Goal: Entertainment & Leisure: Consume media (video, audio)

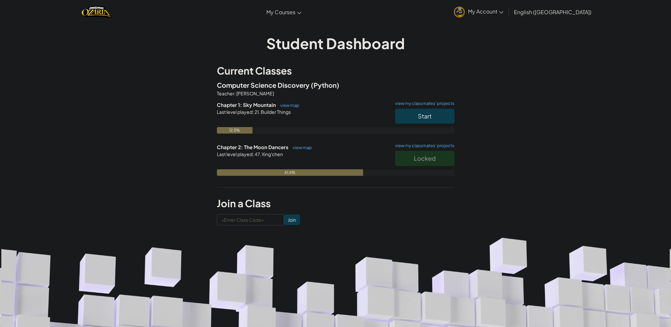
click at [430, 161] on div "Locked" at bounding box center [421, 160] width 66 height 18
click at [431, 161] on div "Locked" at bounding box center [421, 160] width 66 height 18
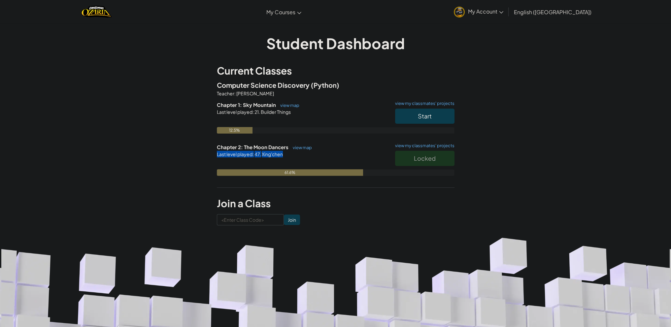
click at [431, 161] on div "Locked" at bounding box center [421, 160] width 66 height 18
click at [430, 102] on link "view my classmates' projects" at bounding box center [423, 103] width 63 height 4
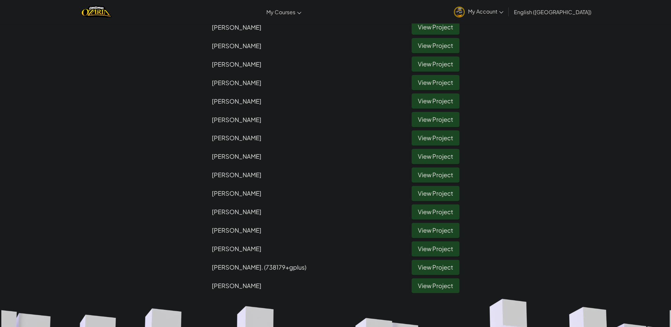
scroll to position [264, 0]
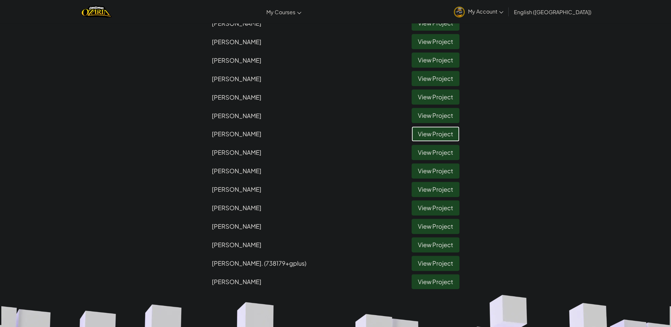
click at [435, 137] on link "View Project" at bounding box center [435, 133] width 48 height 15
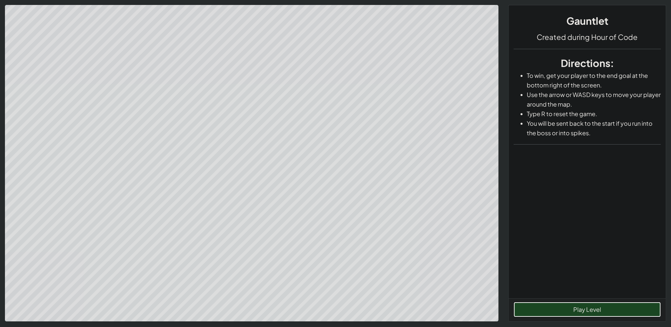
click at [632, 305] on button "Play Level" at bounding box center [586, 309] width 147 height 15
